Goal: Transaction & Acquisition: Purchase product/service

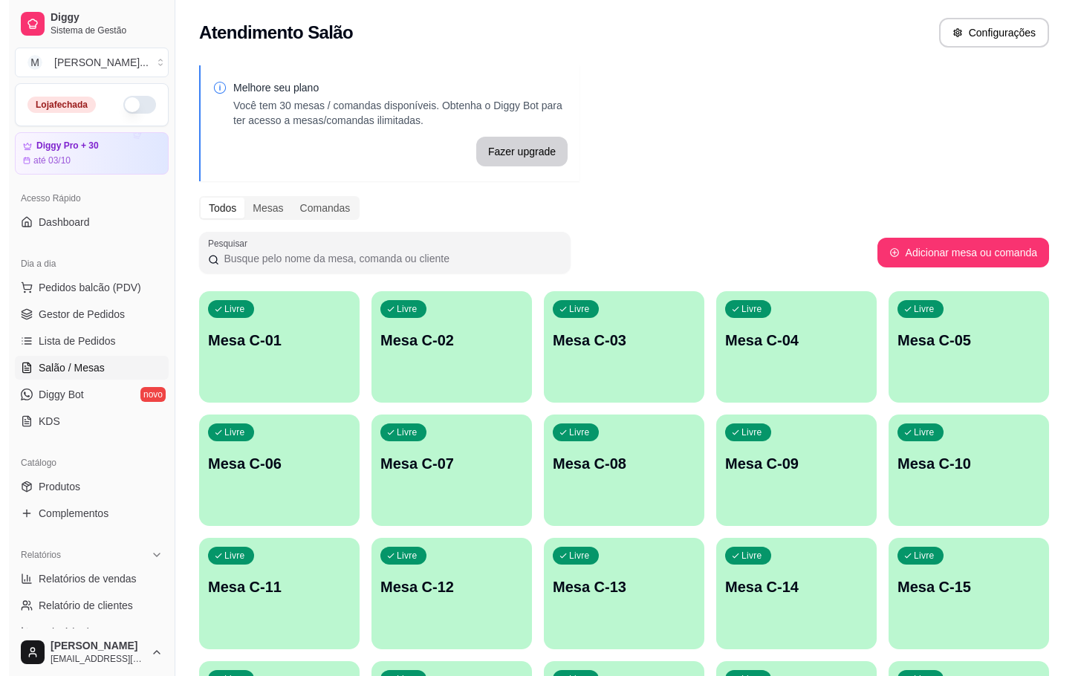
scroll to position [403, 0]
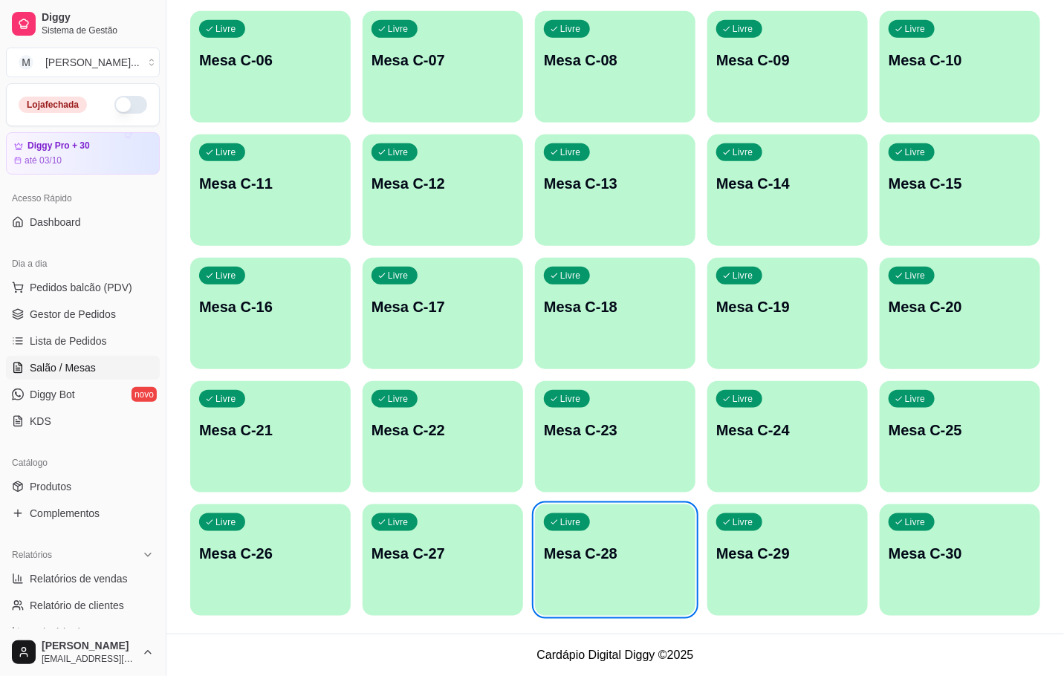
click at [428, 441] on div "Livre Mesa C-22" at bounding box center [443, 428] width 160 height 94
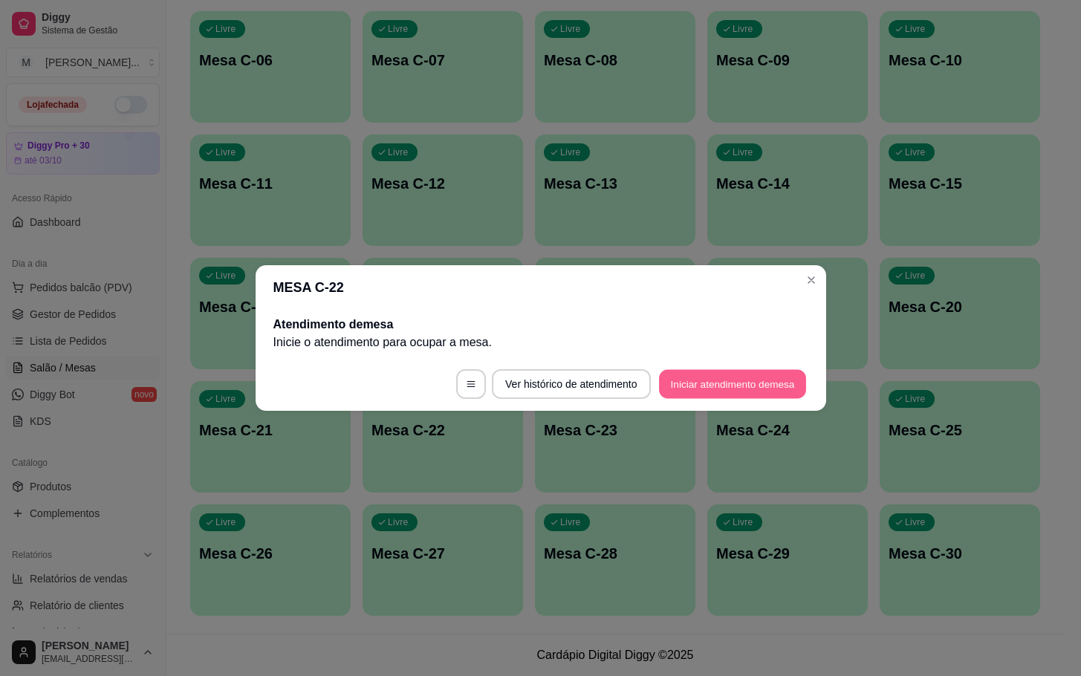
click at [731, 386] on button "Iniciar atendimento de mesa" at bounding box center [732, 384] width 147 height 29
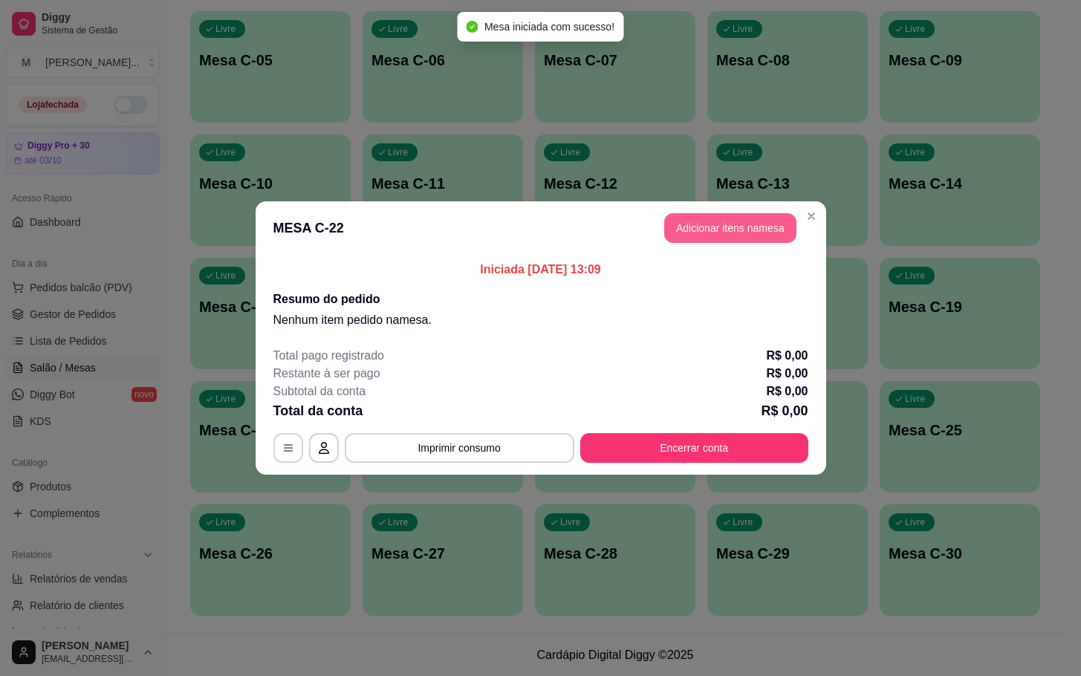
click at [747, 225] on button "Adicionar itens na mesa" at bounding box center [730, 228] width 132 height 30
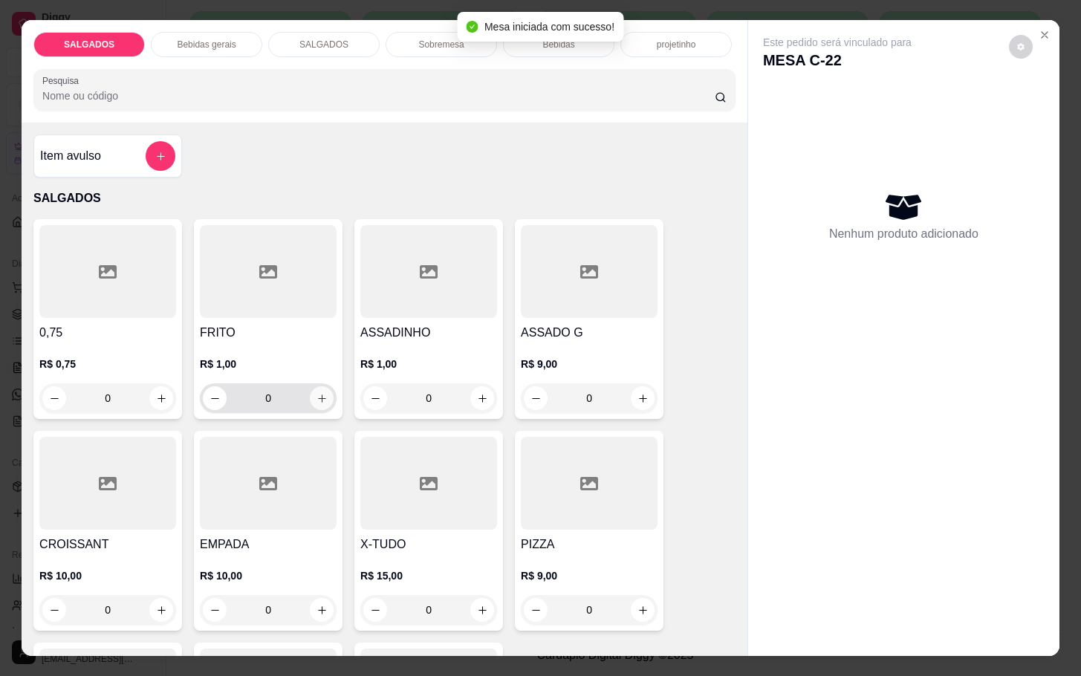
click at [317, 393] on icon "increase-product-quantity" at bounding box center [322, 398] width 11 height 11
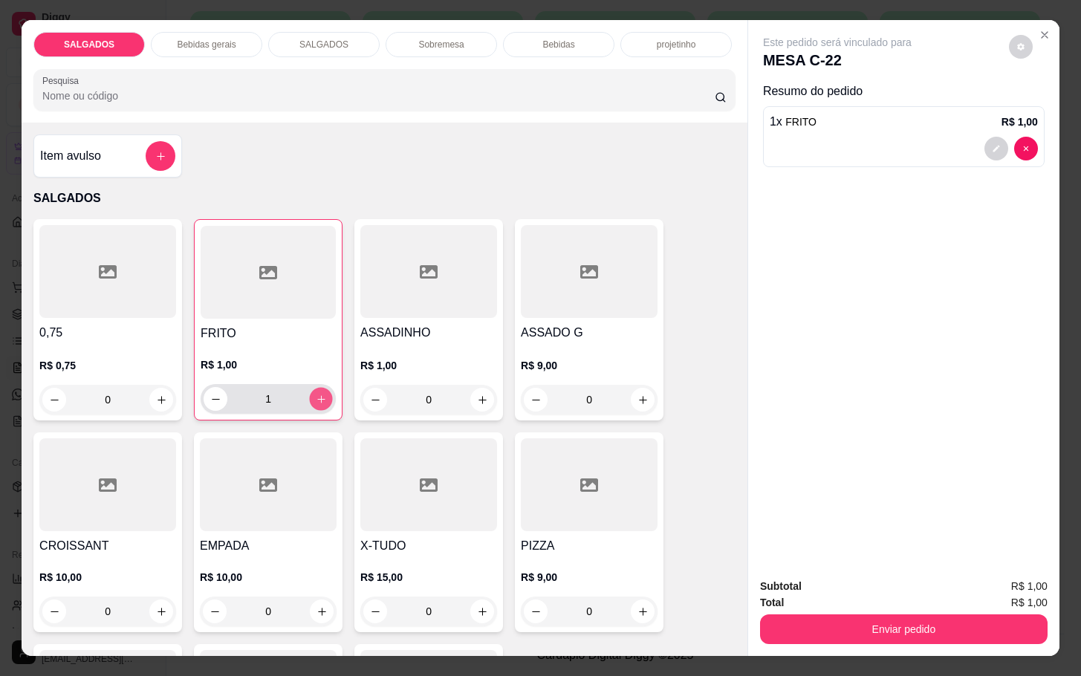
click at [317, 394] on icon "increase-product-quantity" at bounding box center [321, 399] width 11 height 11
type input "5"
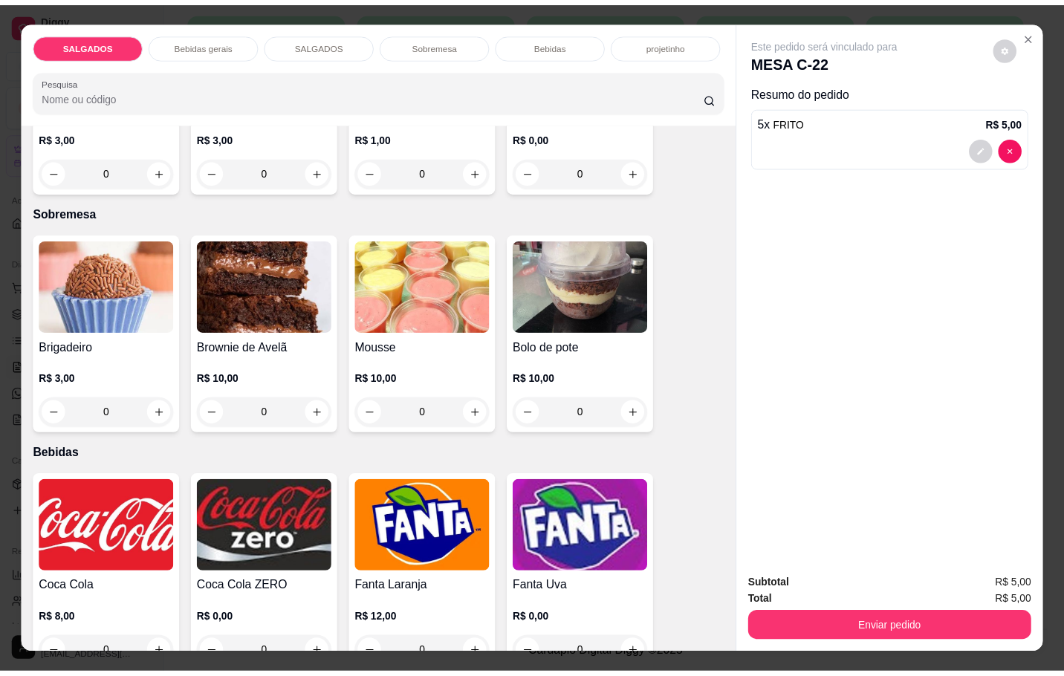
scroll to position [2340, 0]
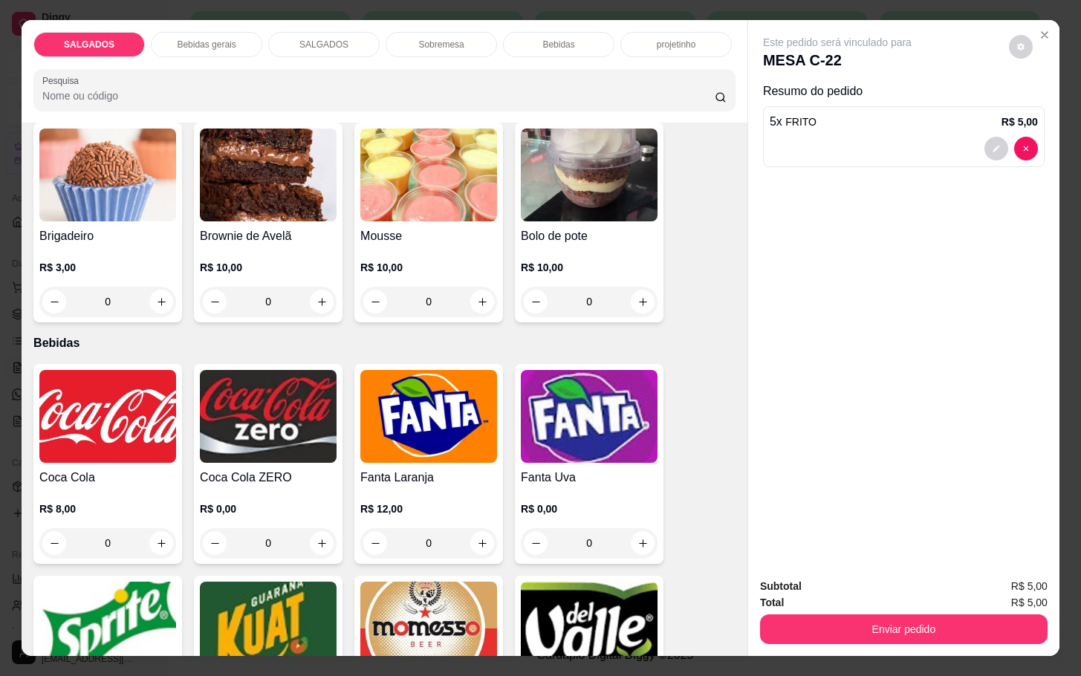
click at [446, 502] on p "R$ 12,00" at bounding box center [428, 509] width 137 height 15
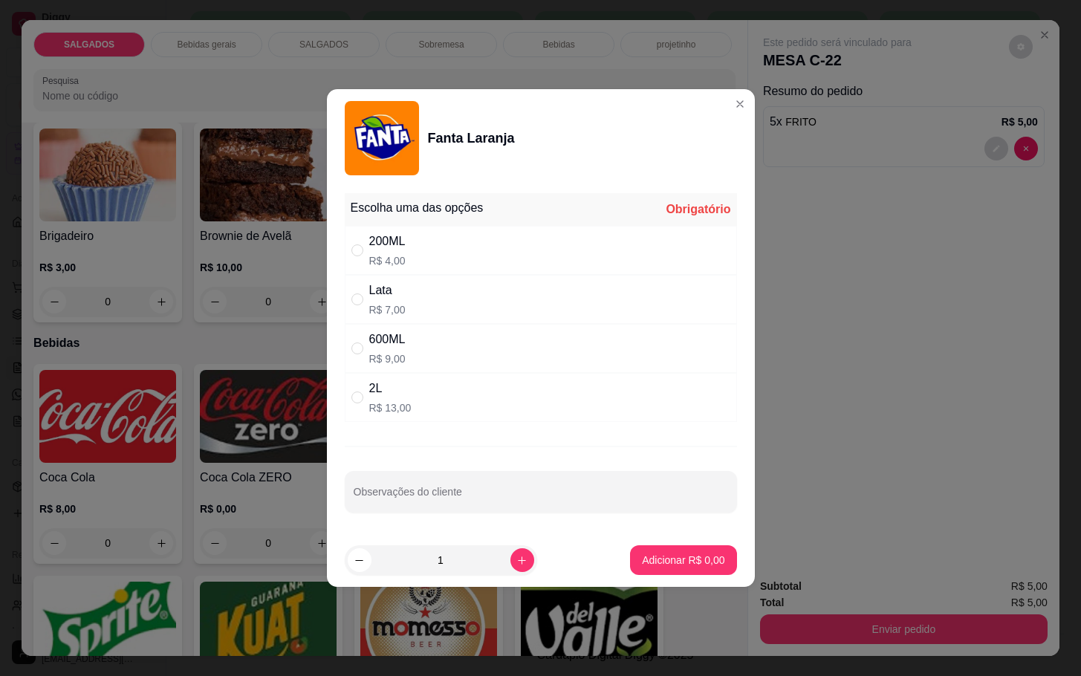
click at [432, 244] on div "200ML R$ 4,00" at bounding box center [541, 250] width 392 height 49
radio input "true"
click at [642, 562] on p "Adicionar R$ 4,00" at bounding box center [683, 560] width 82 height 15
type input "1"
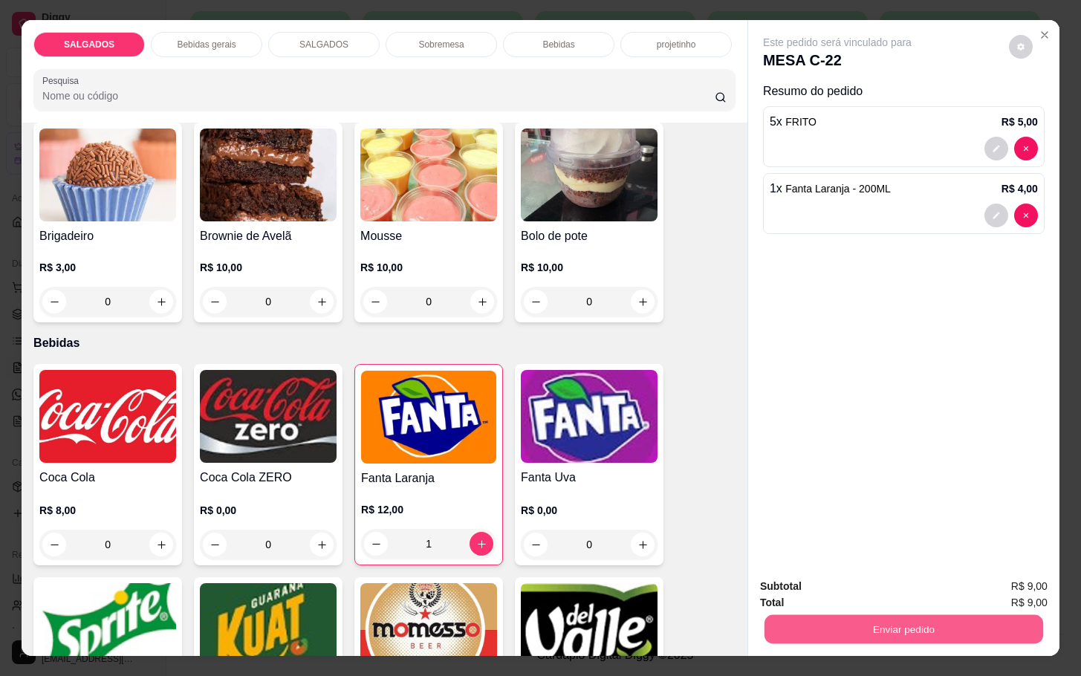
click at [808, 618] on button "Enviar pedido" at bounding box center [904, 628] width 279 height 29
click at [785, 591] on button "Não registrar e enviar pedido" at bounding box center [852, 584] width 150 height 27
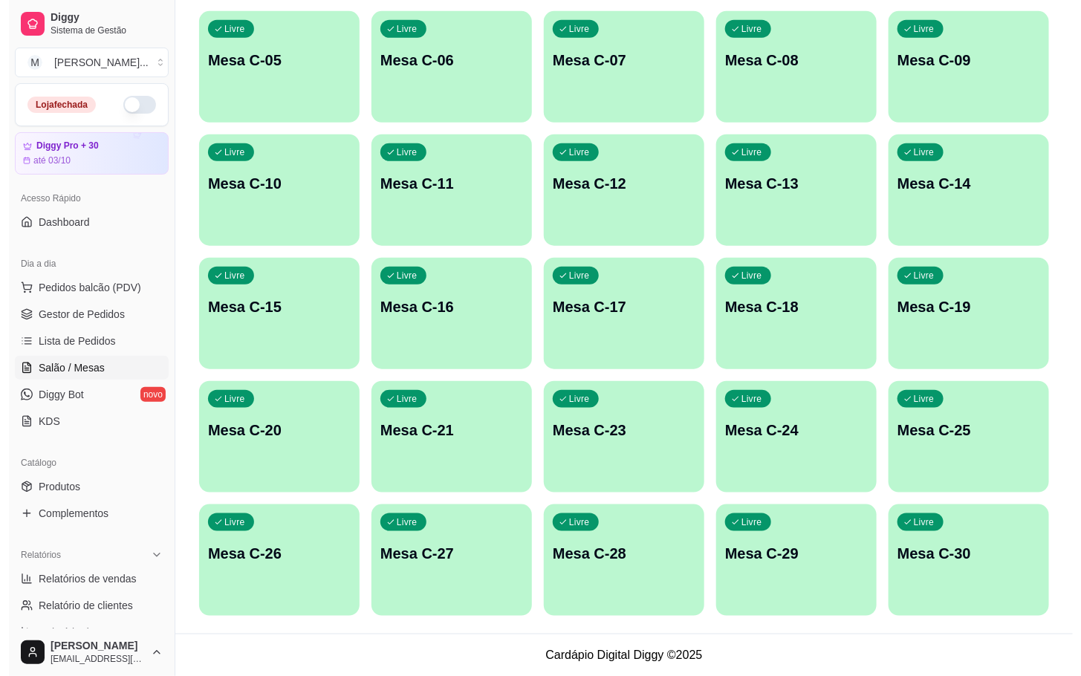
scroll to position [181, 0]
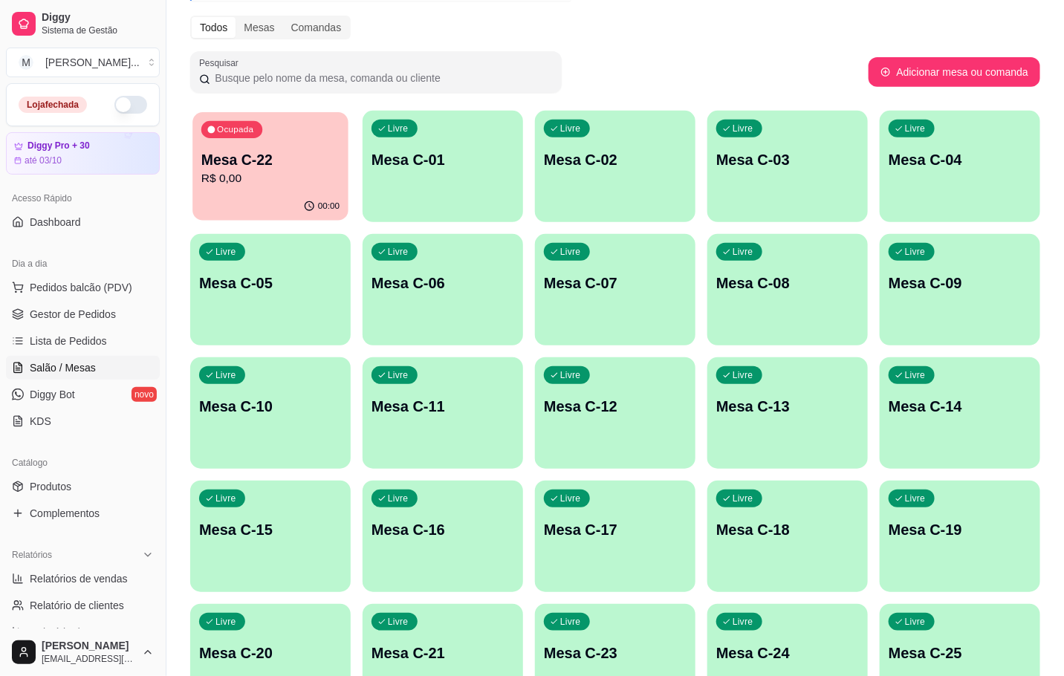
click at [270, 190] on div "Ocupada Mesa C-22 R$ 0,00" at bounding box center [270, 152] width 156 height 80
click at [268, 157] on p "Mesa C-22" at bounding box center [270, 159] width 143 height 21
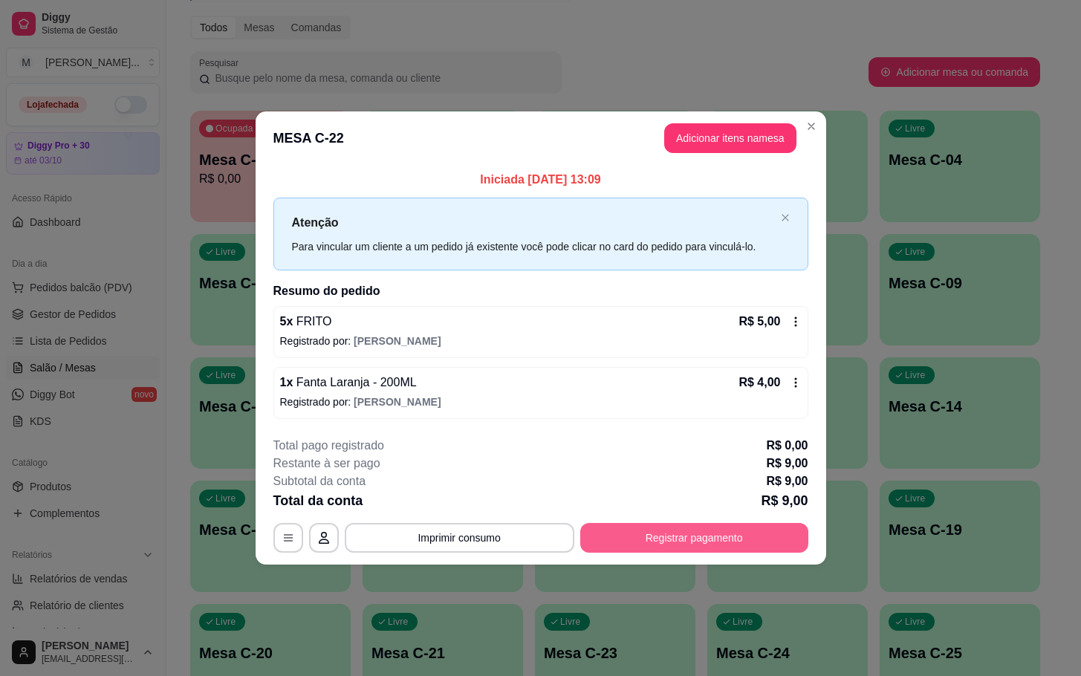
click at [702, 529] on button "Registrar pagamento" at bounding box center [694, 538] width 228 height 30
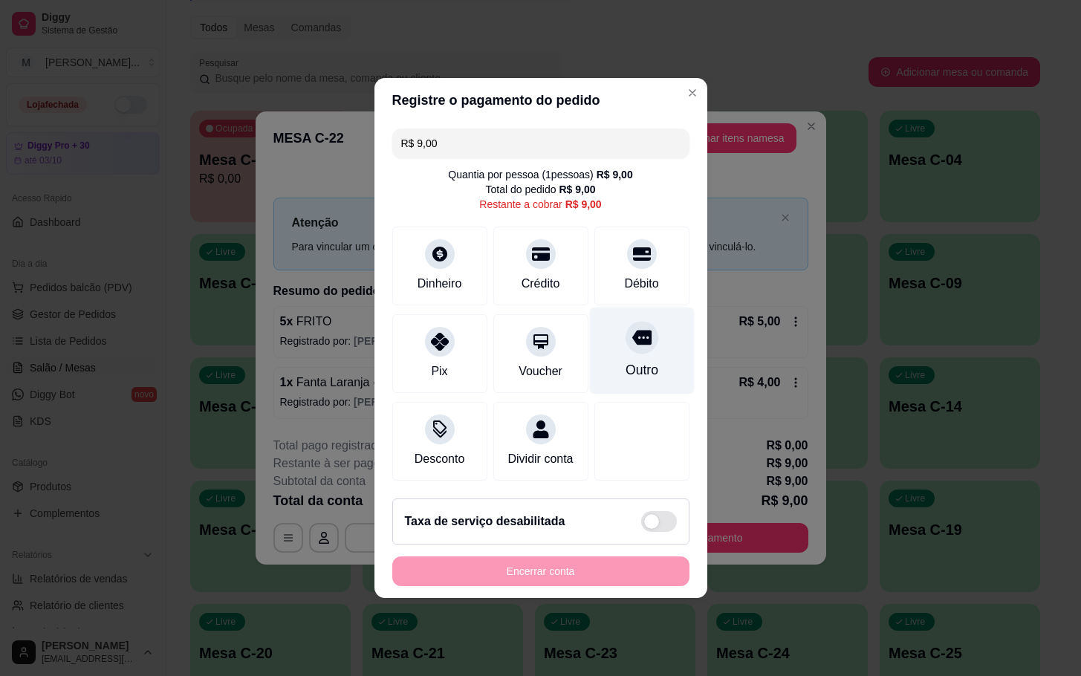
click at [609, 323] on div "Outro" at bounding box center [641, 351] width 105 height 87
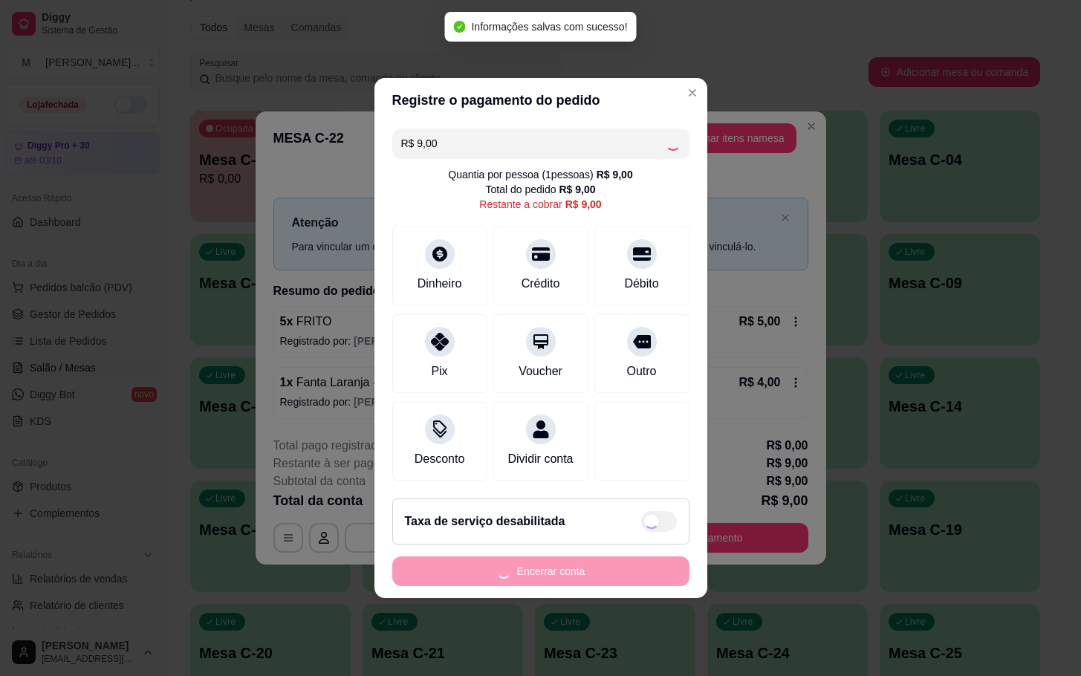
type input "R$ 0,00"
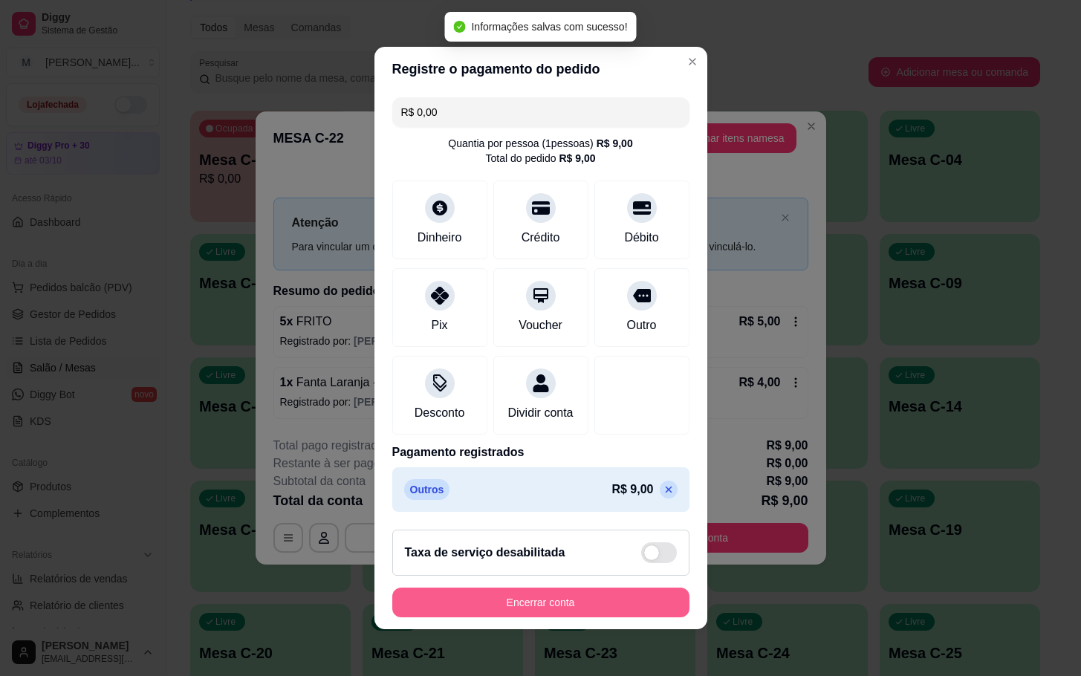
click at [557, 617] on button "Encerrar conta" at bounding box center [540, 603] width 297 height 30
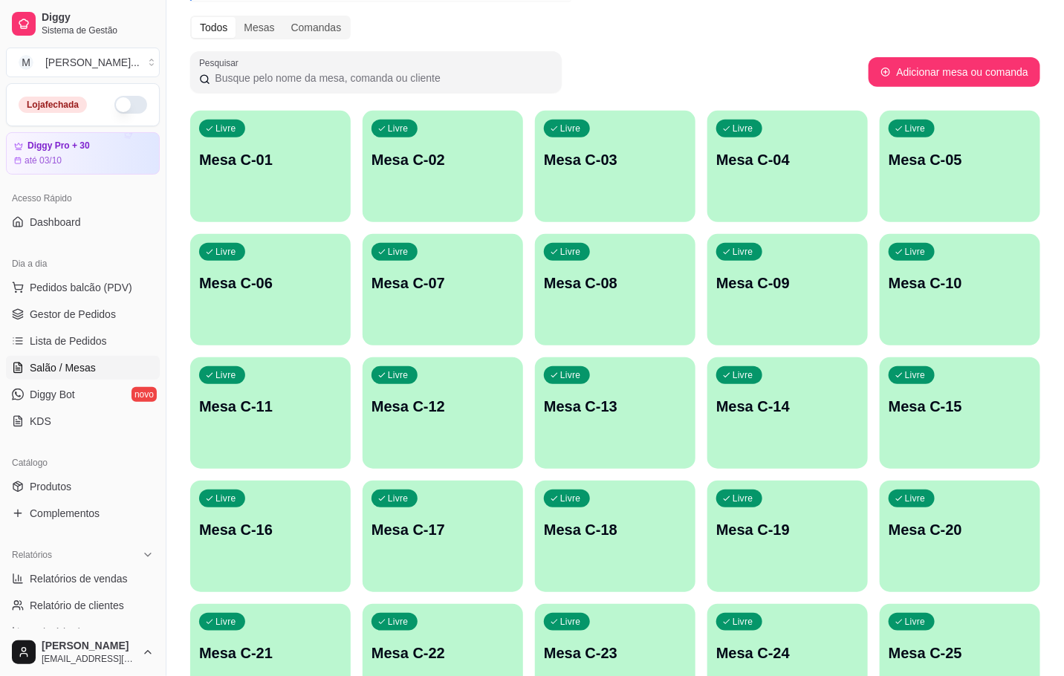
click at [332, 406] on p "Mesa C-11" at bounding box center [270, 406] width 143 height 21
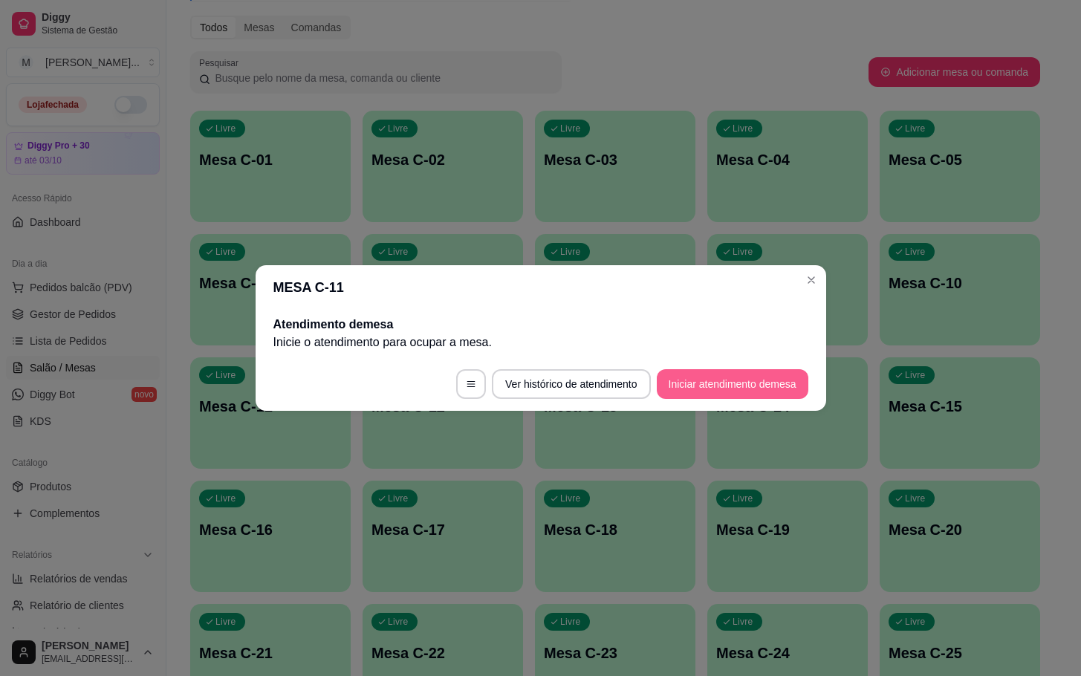
click at [731, 383] on button "Iniciar atendimento de mesa" at bounding box center [733, 384] width 152 height 30
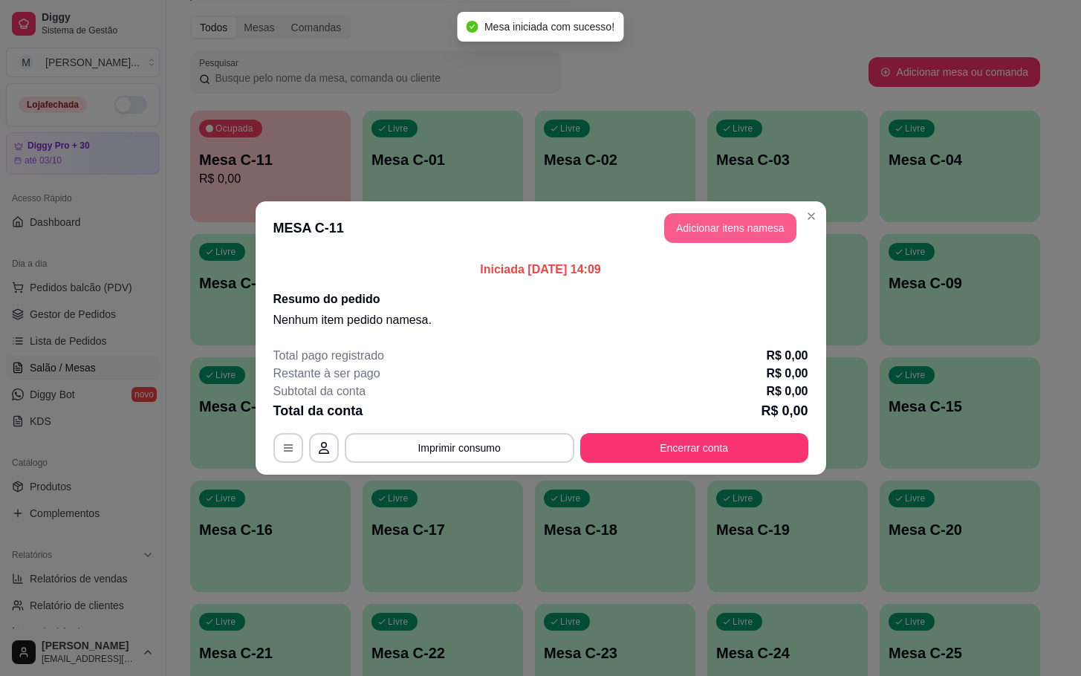
click at [682, 237] on button "Adicionar itens na mesa" at bounding box center [730, 228] width 132 height 30
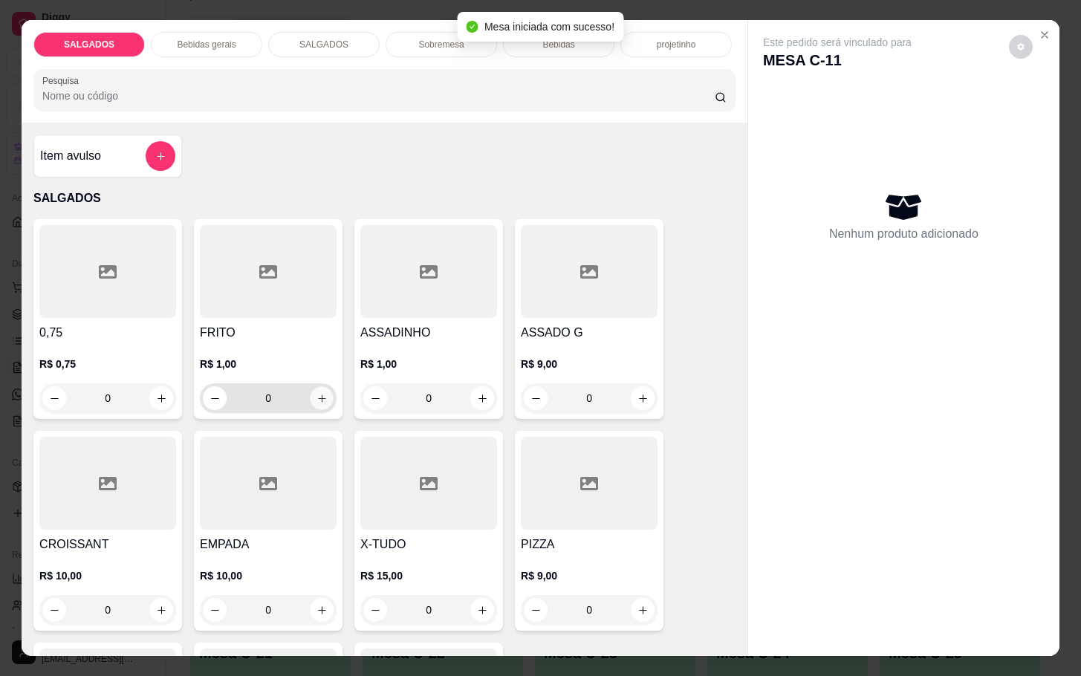
click at [319, 392] on button "increase-product-quantity" at bounding box center [322, 398] width 23 height 23
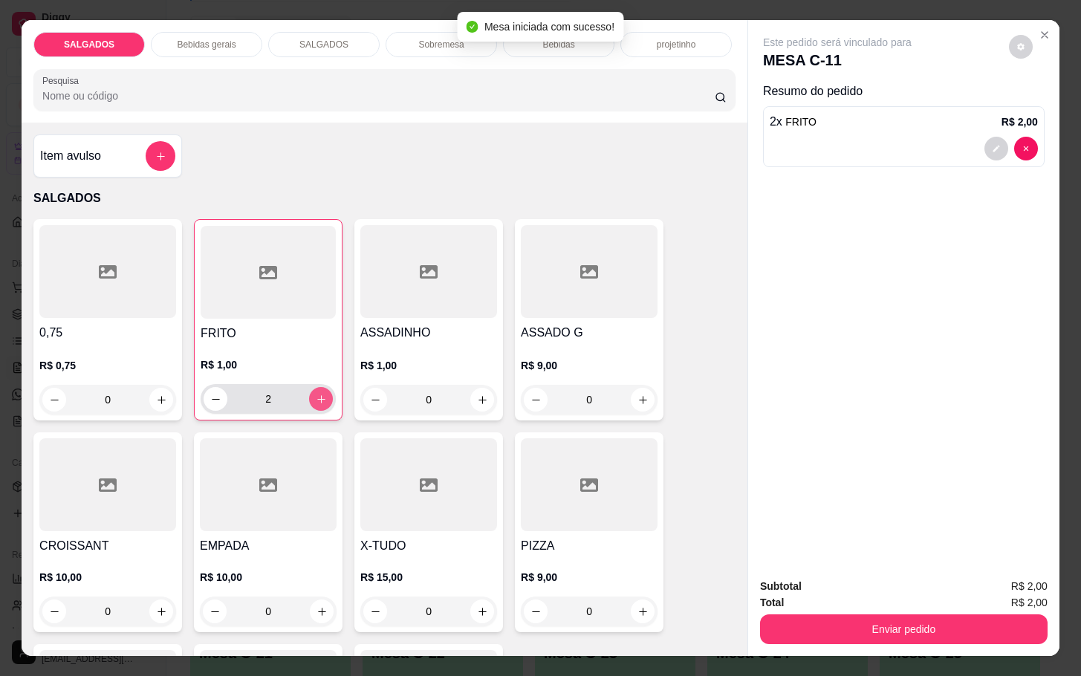
click at [319, 392] on button "increase-product-quantity" at bounding box center [321, 399] width 24 height 24
click at [319, 392] on button "increase-product-quantity" at bounding box center [321, 399] width 23 height 23
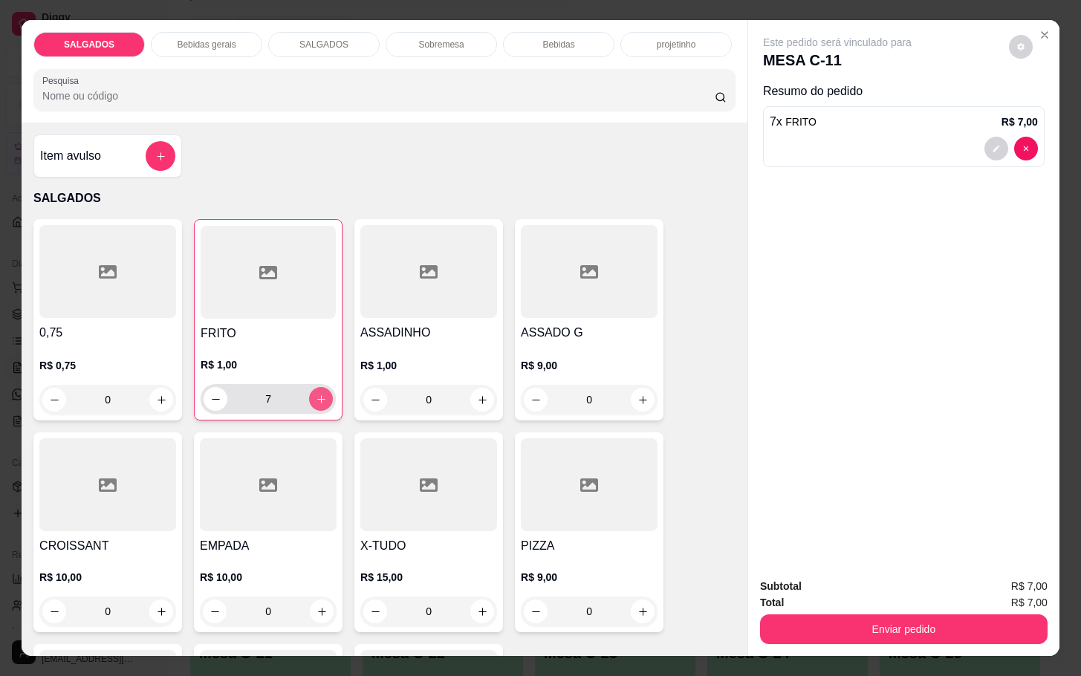
click at [319, 392] on button "increase-product-quantity" at bounding box center [321, 399] width 24 height 24
type input "11"
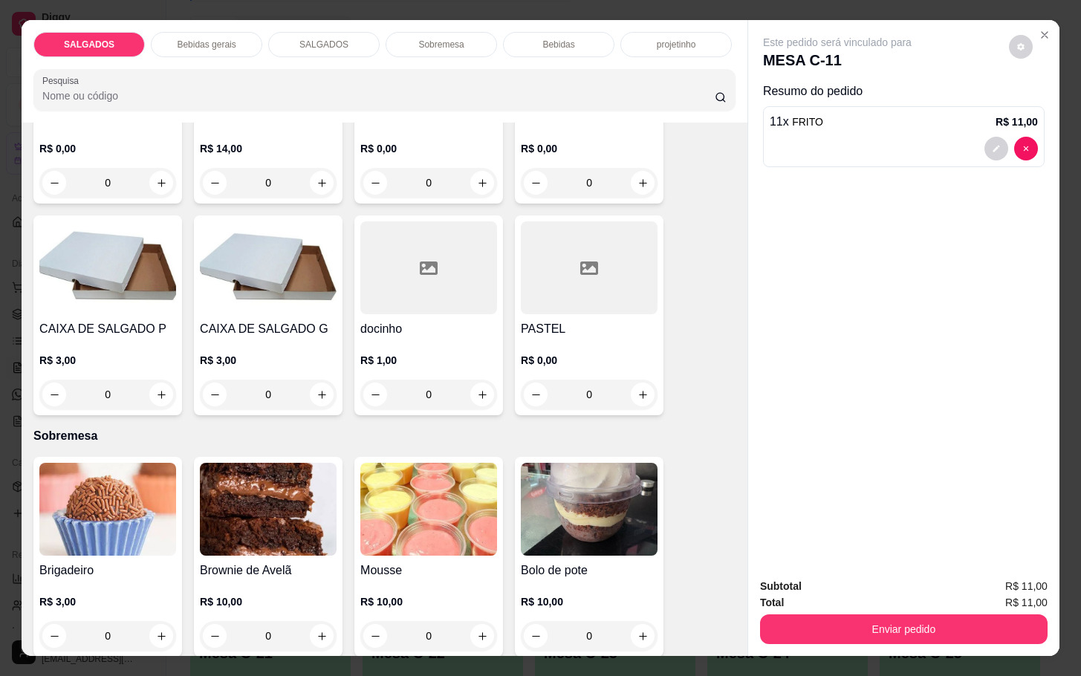
scroll to position [2340, 0]
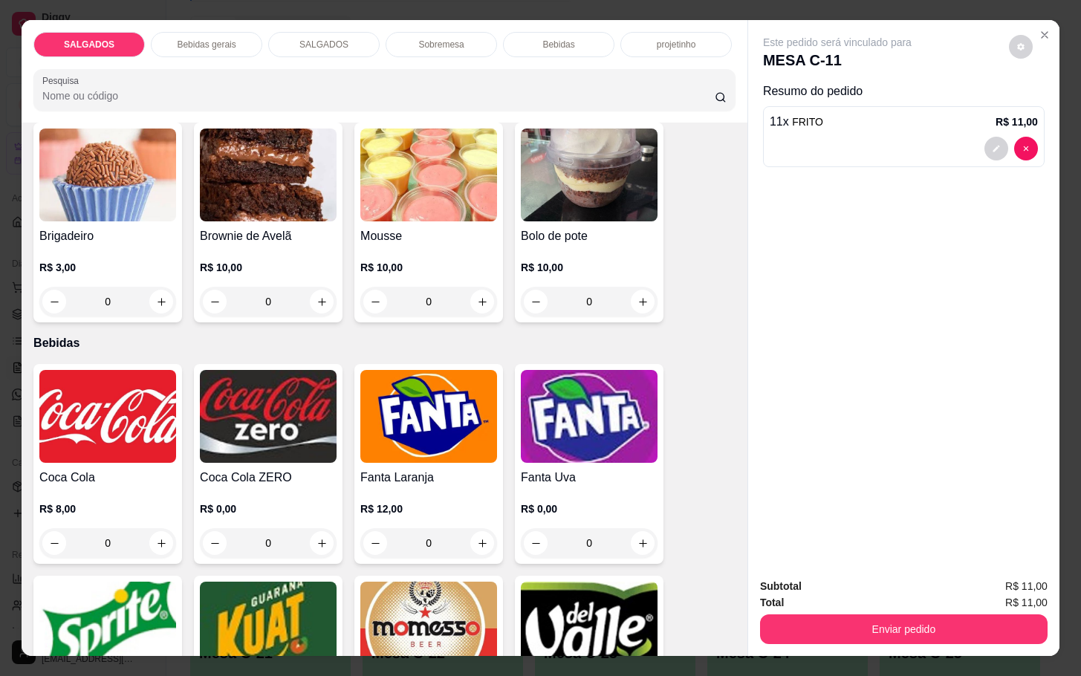
click at [67, 448] on img at bounding box center [107, 416] width 137 height 93
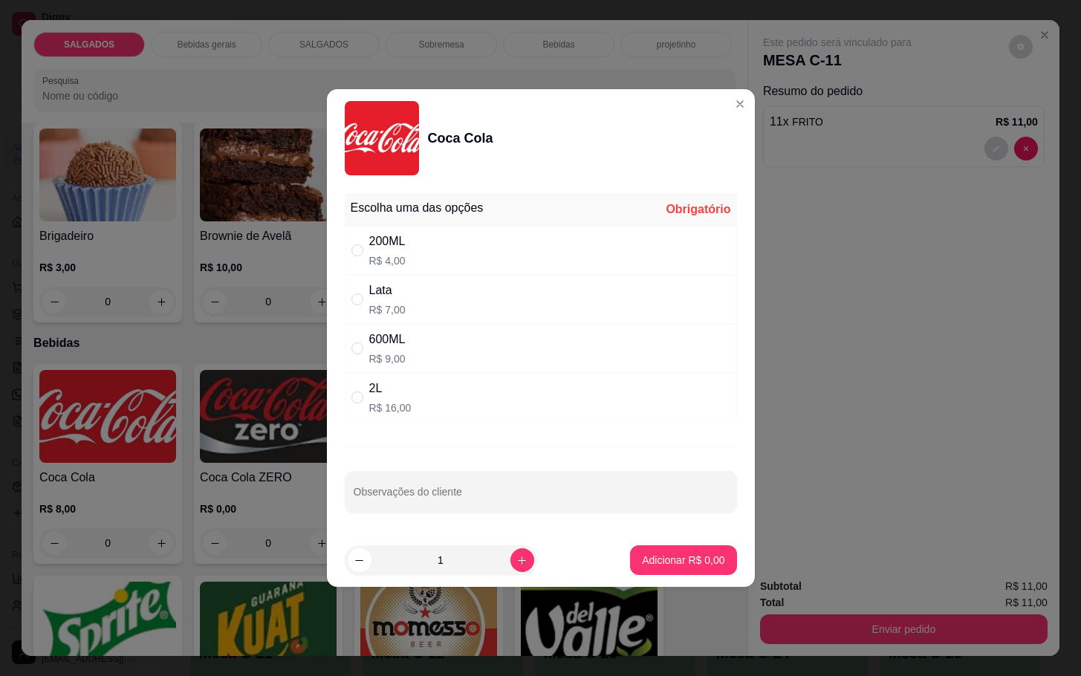
click at [380, 306] on p "R$ 7,00" at bounding box center [387, 309] width 36 height 15
radio input "true"
click at [669, 571] on button "Adicionar R$ 7,00" at bounding box center [683, 560] width 106 height 30
type input "1"
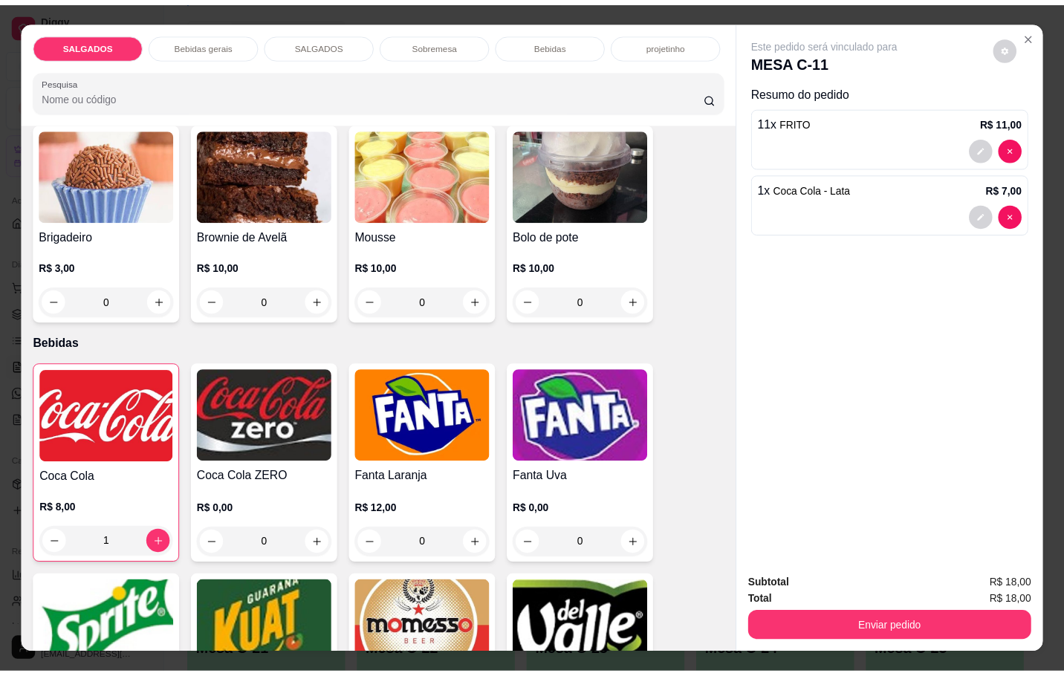
scroll to position [36, 0]
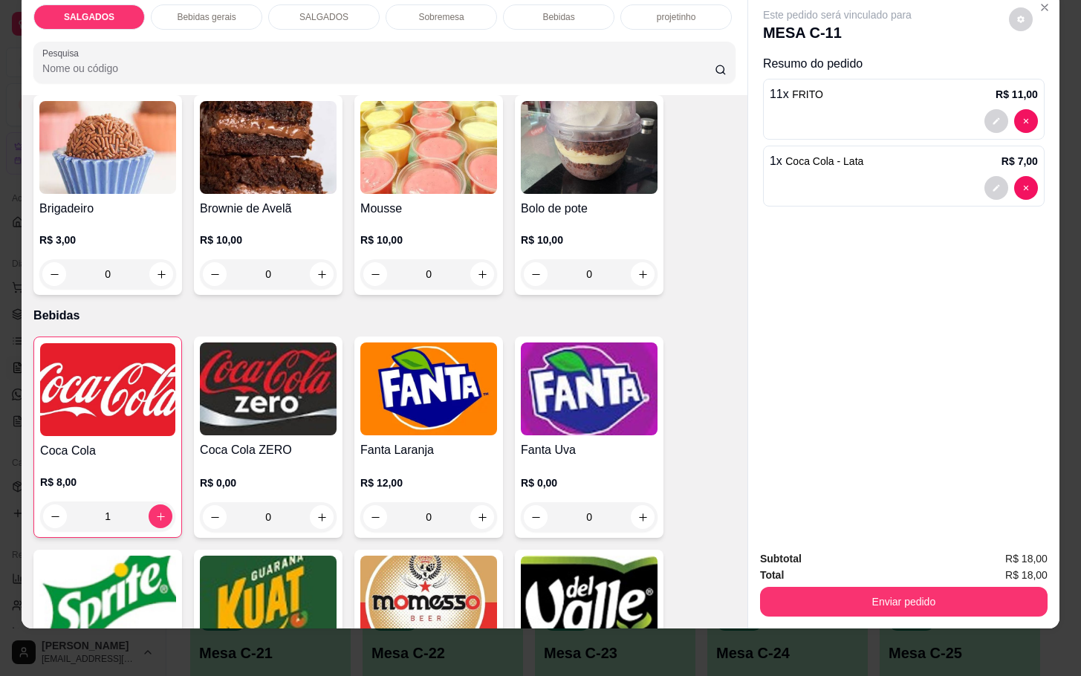
click at [883, 600] on div "Subtotal R$ 18,00 Total R$ 18,00 Enviar pedido" at bounding box center [903, 584] width 311 height 90
click at [861, 597] on button "Enviar pedido" at bounding box center [904, 602] width 288 height 30
click at [831, 547] on button "Não registrar e enviar pedido" at bounding box center [852, 548] width 150 height 27
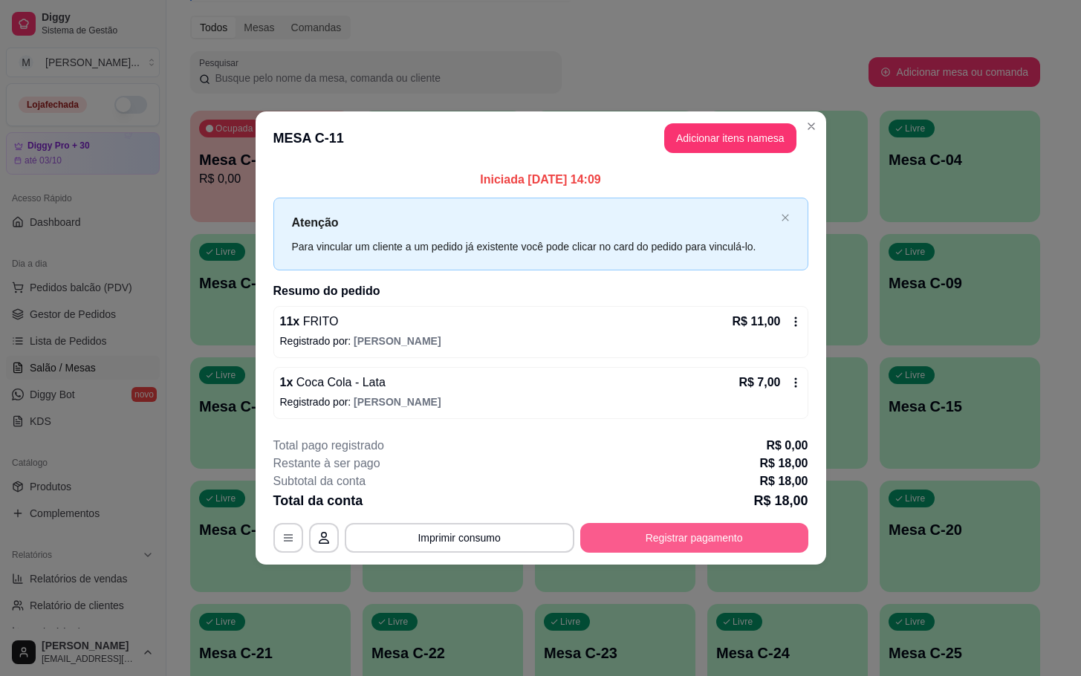
click at [701, 542] on button "Registrar pagamento" at bounding box center [694, 538] width 228 height 30
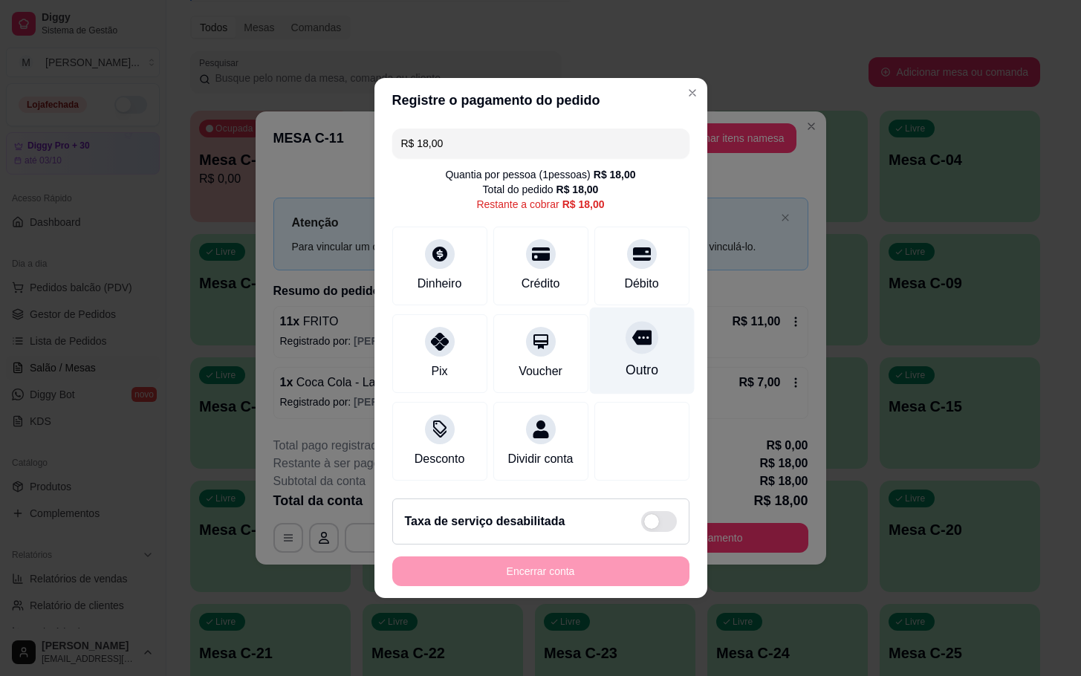
click at [627, 368] on div "Outro" at bounding box center [641, 369] width 33 height 19
type input "R$ 0,00"
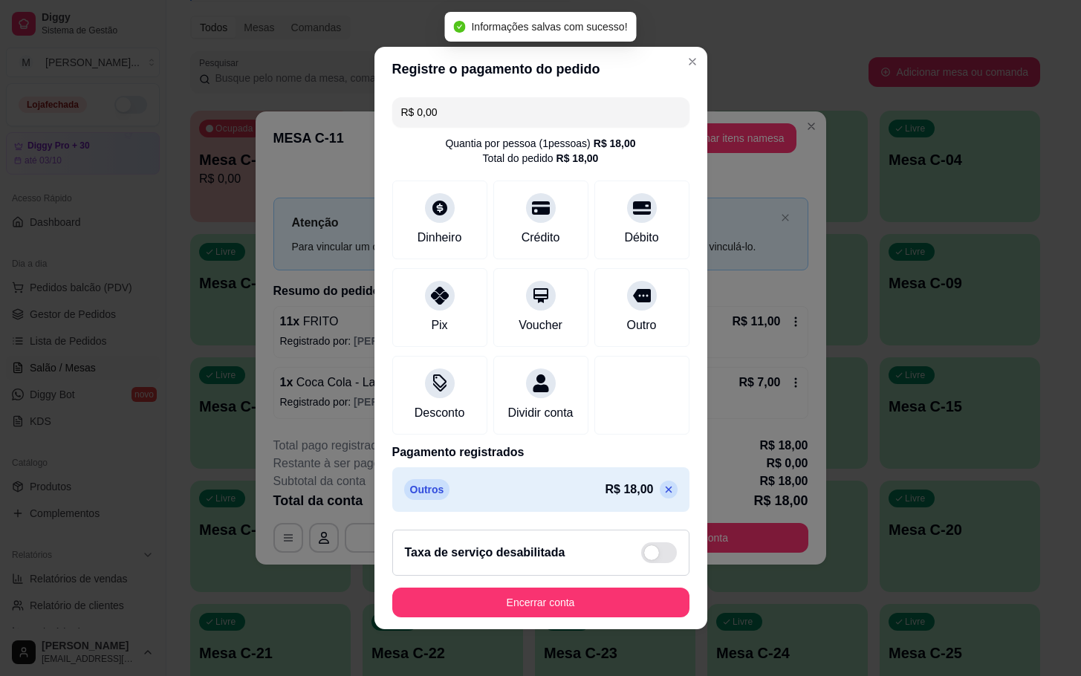
click at [554, 629] on footer "Taxa de serviço desabilitada Encerrar conta" at bounding box center [540, 573] width 333 height 111
click at [542, 617] on button "Encerrar conta" at bounding box center [540, 603] width 297 height 30
